Goal: Task Accomplishment & Management: Use online tool/utility

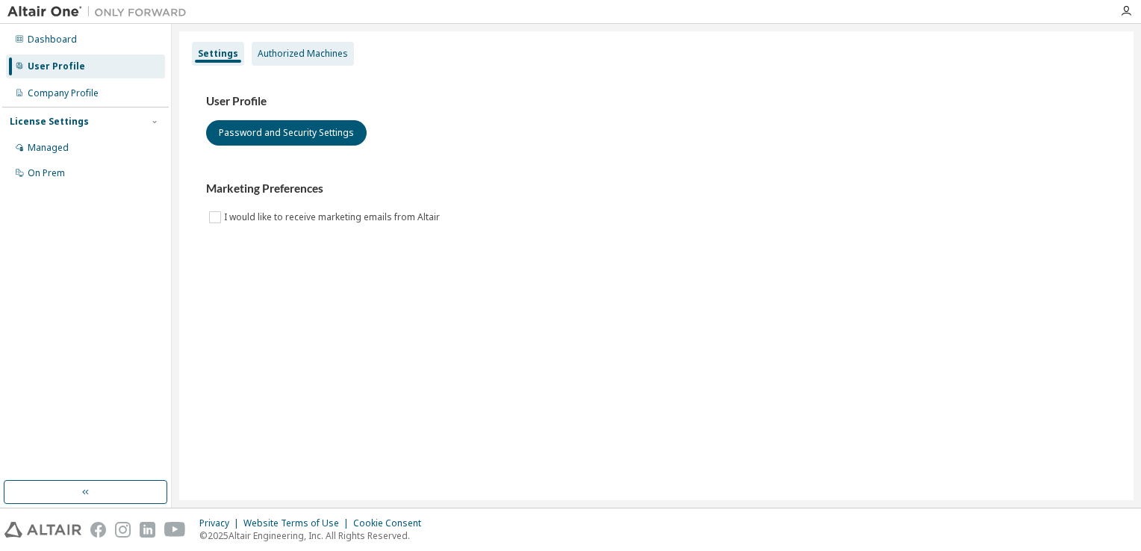
click at [325, 56] on div "Authorized Machines" at bounding box center [303, 54] width 90 height 12
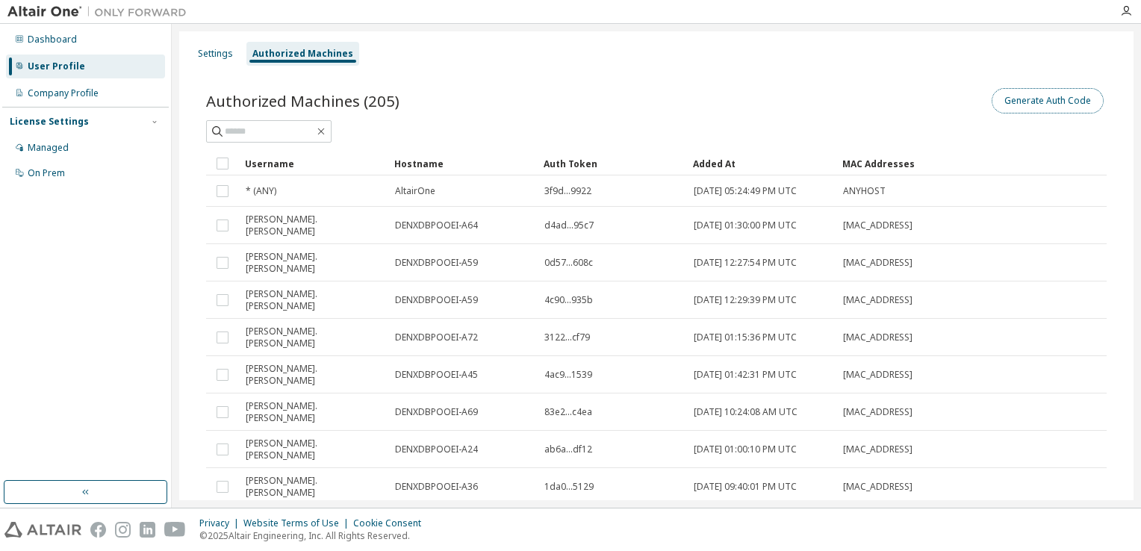
click at [1055, 106] on button "Generate Auth Code" at bounding box center [1048, 100] width 112 height 25
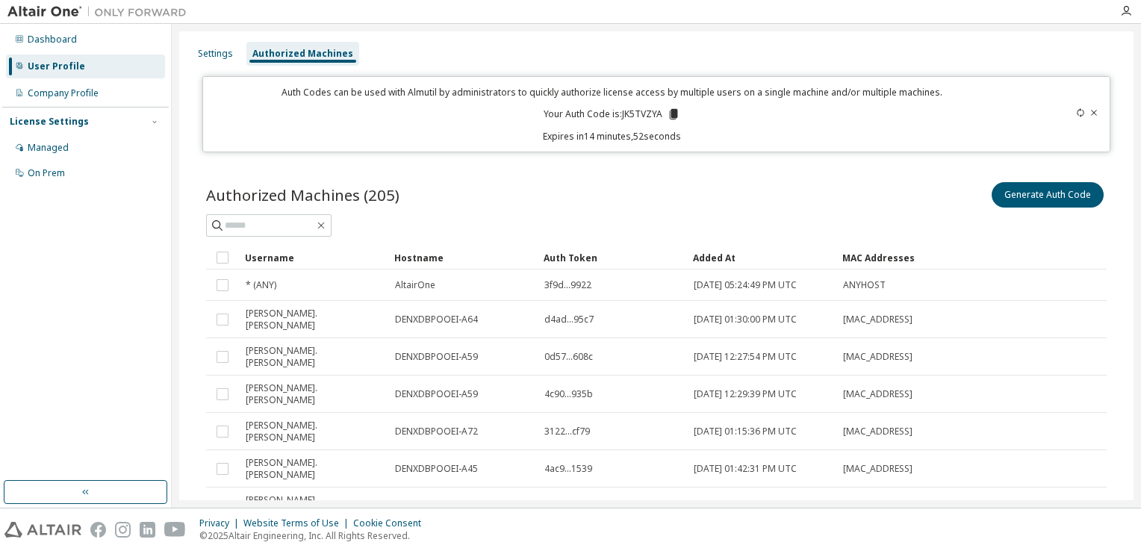
click at [671, 113] on icon at bounding box center [674, 114] width 8 height 10
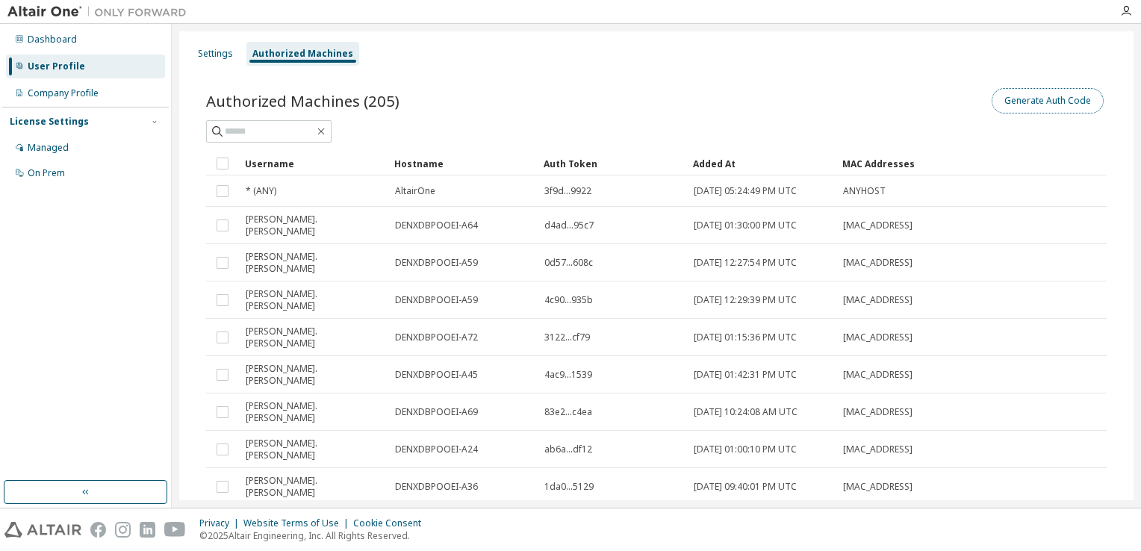
click at [1001, 99] on button "Generate Auth Code" at bounding box center [1048, 100] width 112 height 25
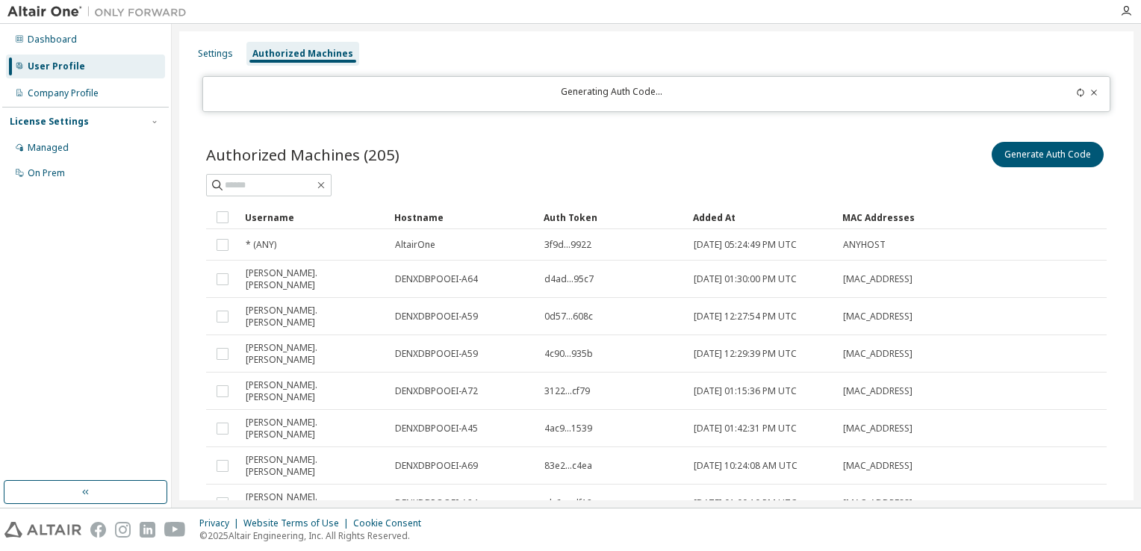
click at [1076, 92] on icon at bounding box center [1080, 92] width 9 height 9
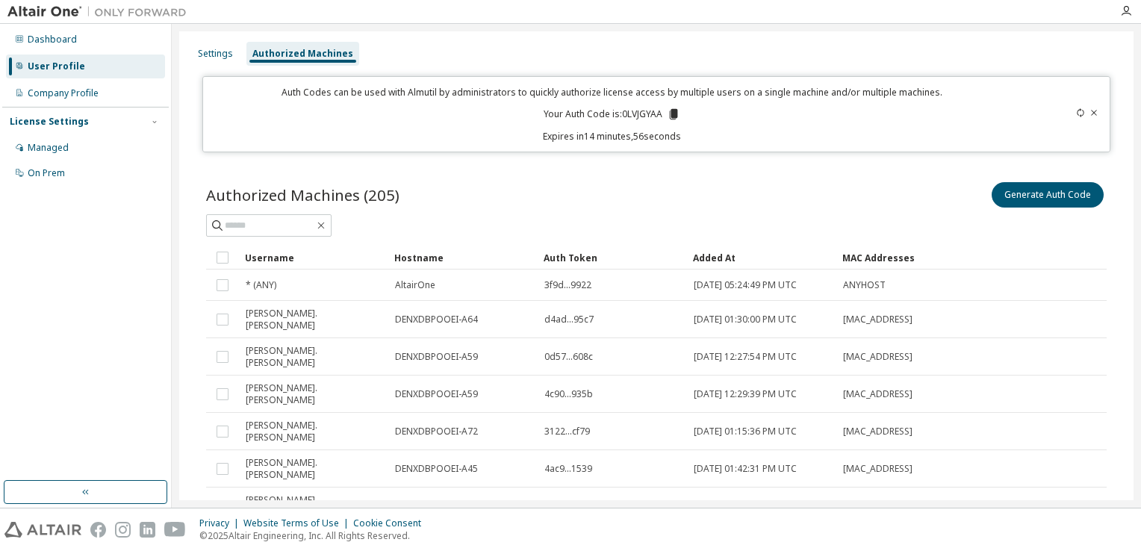
click at [674, 108] on icon at bounding box center [673, 114] width 13 height 13
